Goal: Information Seeking & Learning: Learn about a topic

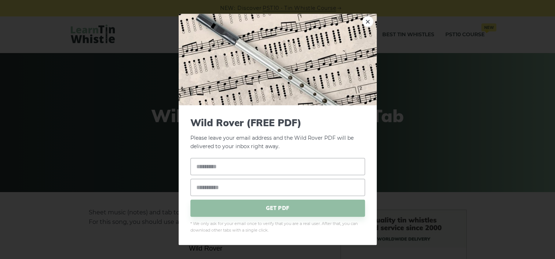
click at [439, 141] on div "× Wild Rover (FREE PDF) Please leave your email address and the Wild Rover PDF …" at bounding box center [277, 129] width 555 height 259
click at [367, 22] on link "×" at bounding box center [367, 21] width 11 height 11
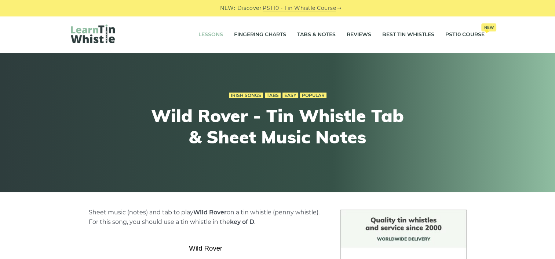
click at [212, 33] on link "Lessons" at bounding box center [210, 35] width 25 height 18
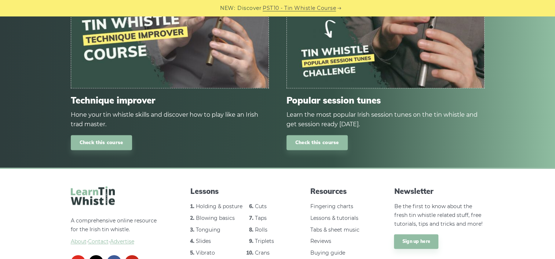
scroll to position [990, 0]
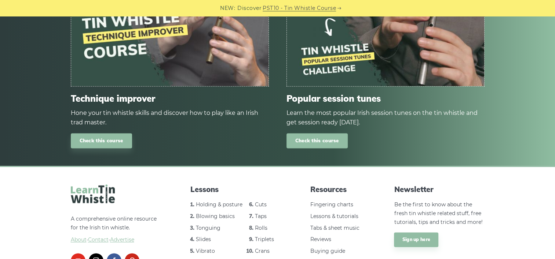
click at [332, 142] on link "Check this course" at bounding box center [316, 140] width 61 height 15
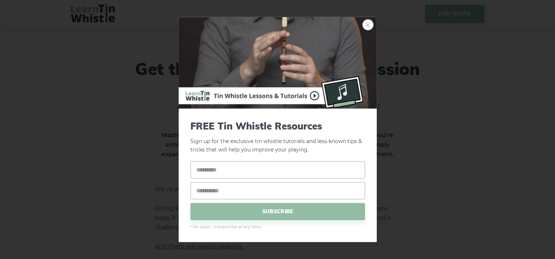
click at [366, 22] on link "×" at bounding box center [367, 24] width 11 height 11
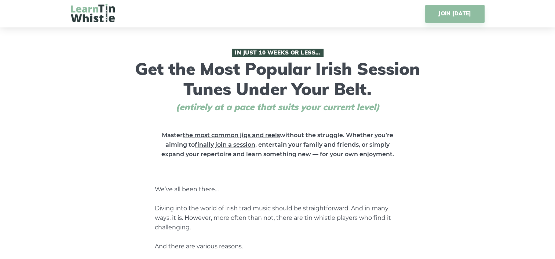
click at [78, 13] on img at bounding box center [93, 13] width 44 height 19
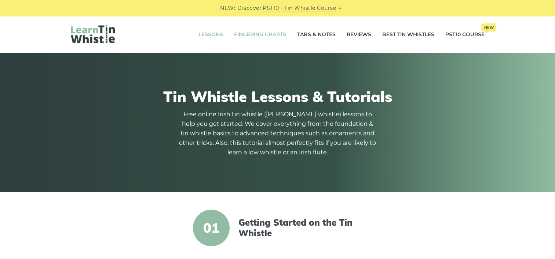
click at [264, 33] on link "Fingering Charts" at bounding box center [260, 35] width 52 height 18
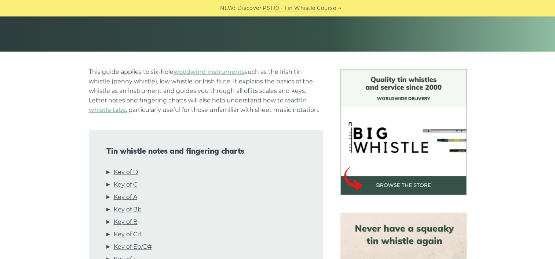
scroll to position [183, 0]
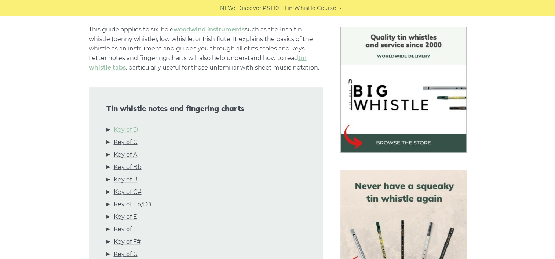
click at [124, 130] on link "Key of D" at bounding box center [126, 130] width 24 height 10
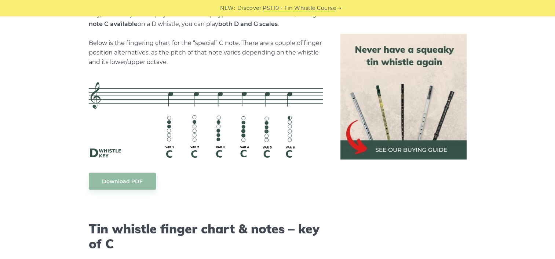
scroll to position [1619, 0]
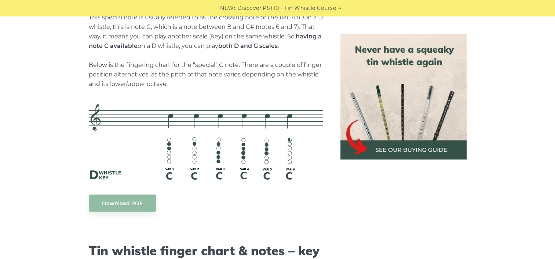
click at [425, 149] on img at bounding box center [403, 97] width 126 height 126
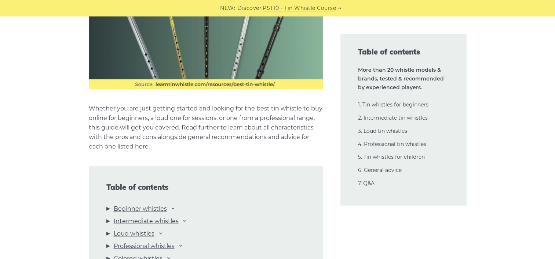
scroll to position [770, 0]
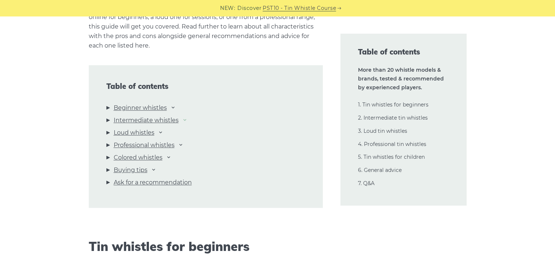
click at [188, 121] on icon at bounding box center [185, 120] width 6 height 6
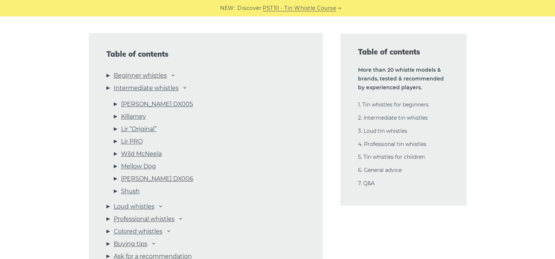
scroll to position [806, 0]
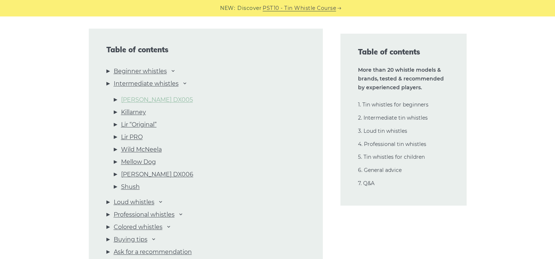
click at [138, 97] on link "Dixon DX005" at bounding box center [157, 100] width 72 height 10
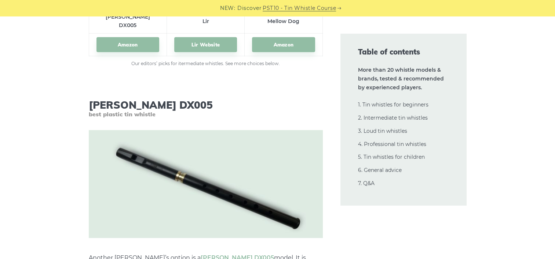
scroll to position [4308, 0]
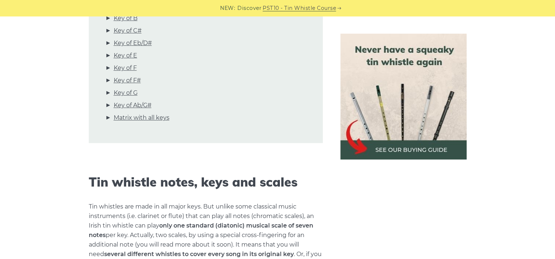
scroll to position [441, 0]
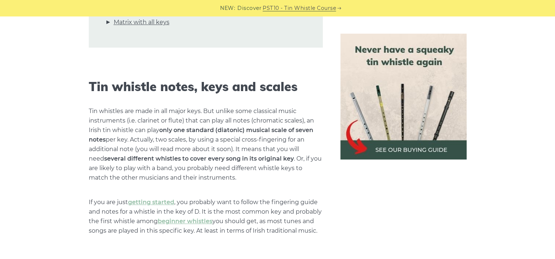
click at [406, 144] on img at bounding box center [403, 97] width 126 height 126
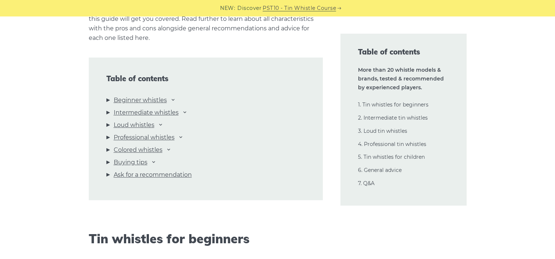
scroll to position [806, 0]
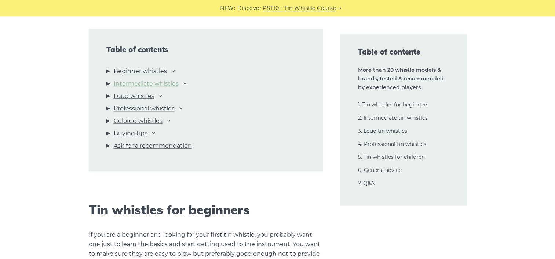
click at [147, 82] on link "Intermediate whistles" at bounding box center [146, 84] width 65 height 10
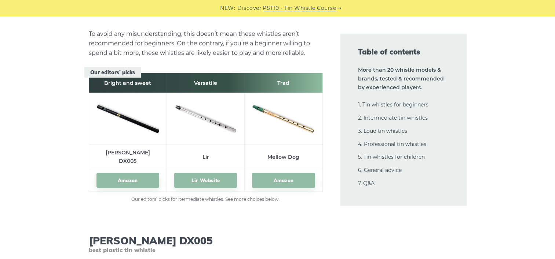
scroll to position [4062, 0]
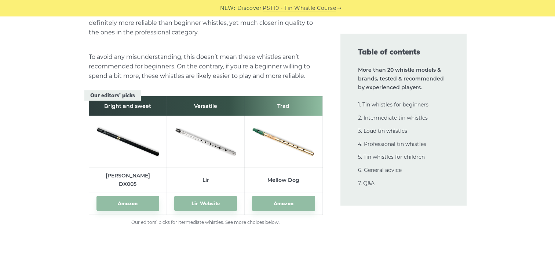
click at [279, 128] on img at bounding box center [283, 141] width 63 height 42
click at [280, 196] on link "Amazon" at bounding box center [283, 203] width 63 height 15
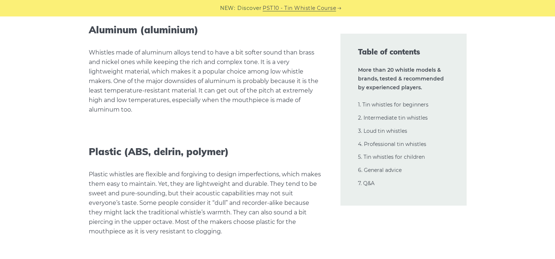
scroll to position [16063, 0]
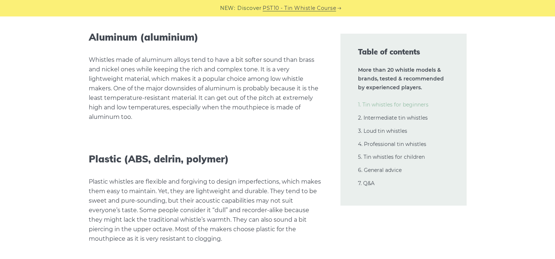
click at [397, 107] on link "1. Tin whistles for beginners" at bounding box center [393, 105] width 70 height 7
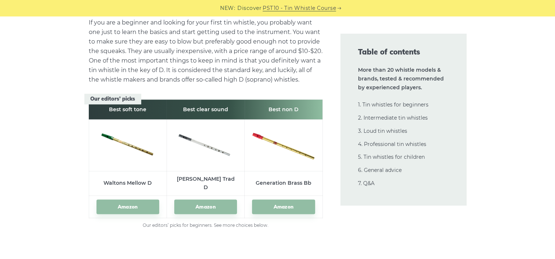
scroll to position [1019, 0]
click at [202, 142] on img at bounding box center [205, 144] width 63 height 28
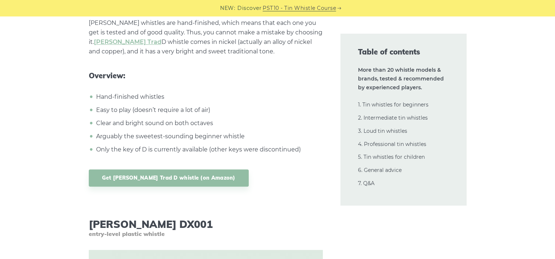
scroll to position [3474, 0]
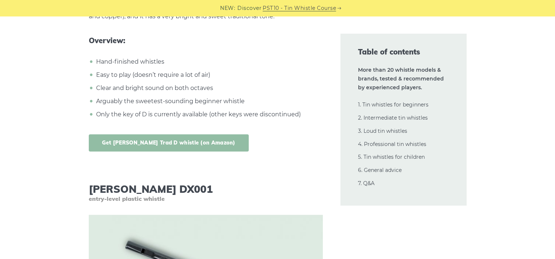
click at [166, 137] on link "Get [PERSON_NAME] Trad D whistle (on Amazon)" at bounding box center [169, 143] width 160 height 17
